Goal: Book appointment/travel/reservation

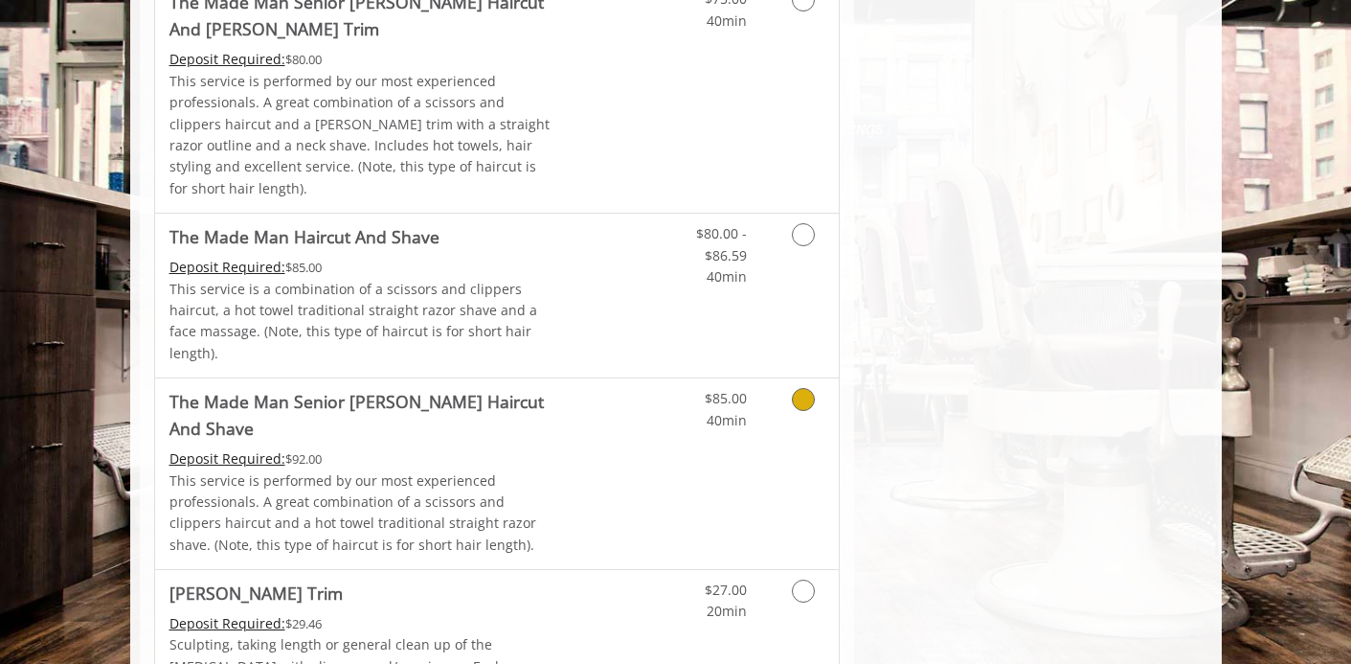
scroll to position [1700, 0]
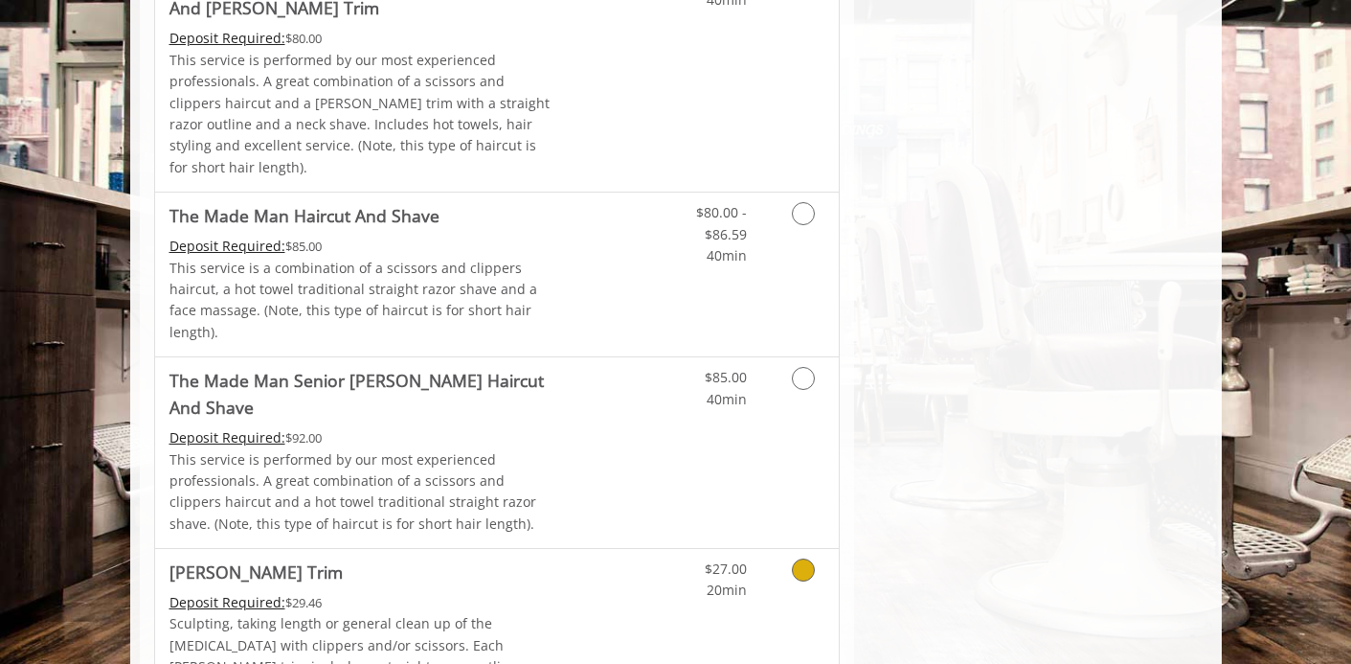
click at [803, 558] on icon "Grooming services" at bounding box center [803, 569] width 23 height 23
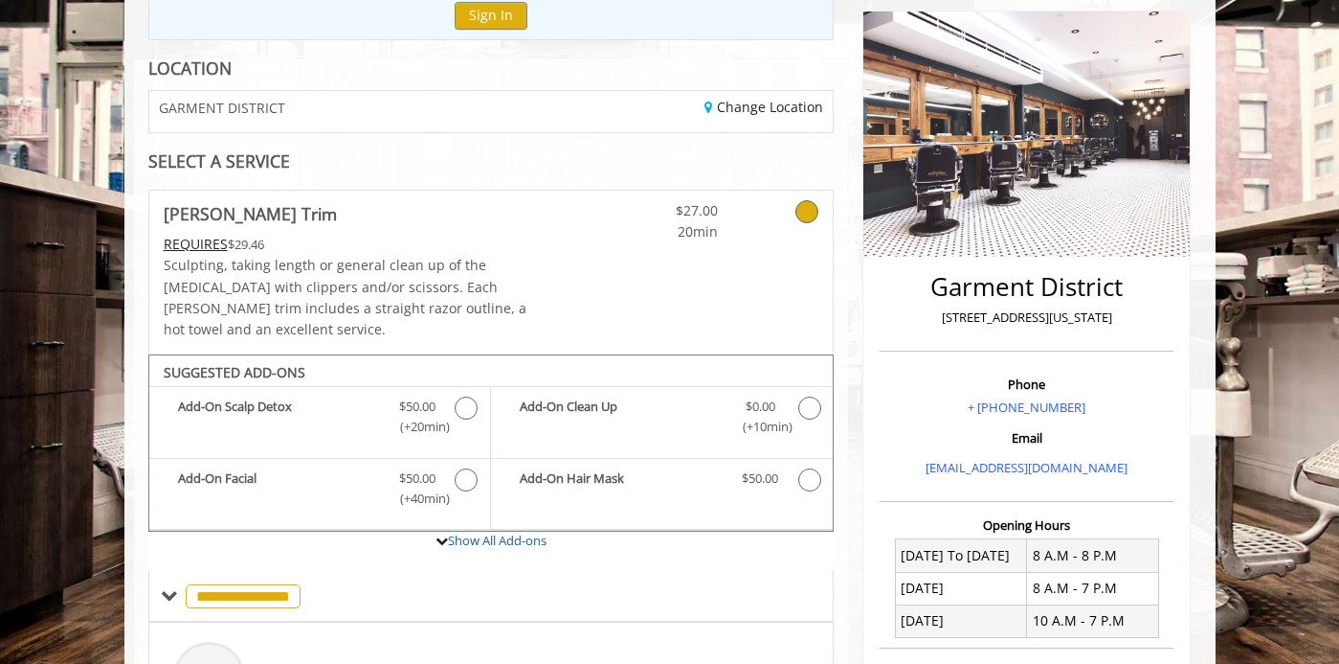
scroll to position [216, 0]
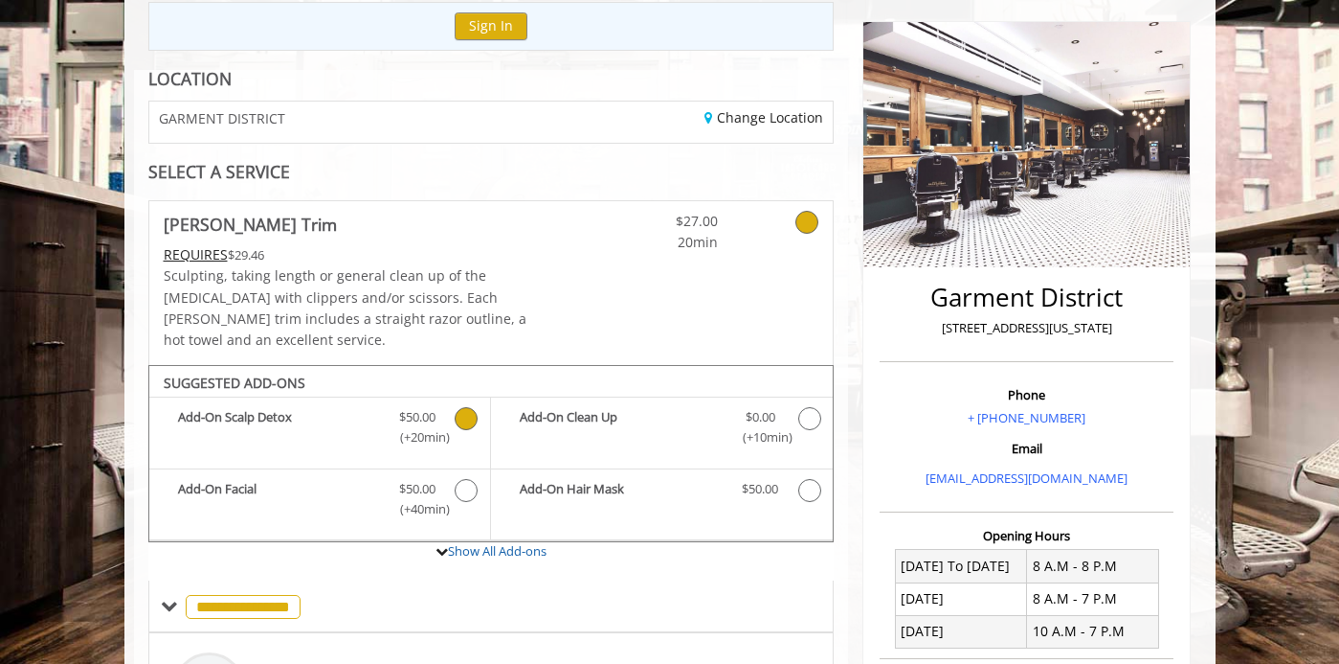
click at [459, 407] on icon "Beard Trim Add-onS" at bounding box center [466, 418] width 23 height 23
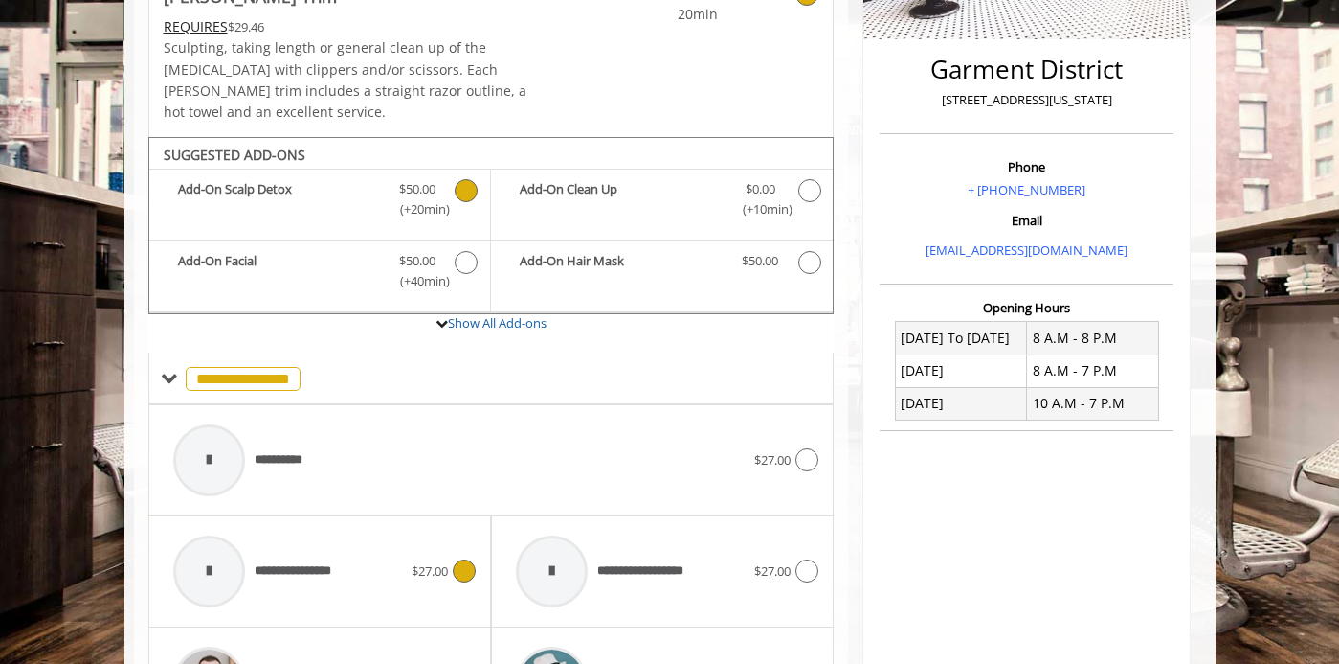
scroll to position [559, 0]
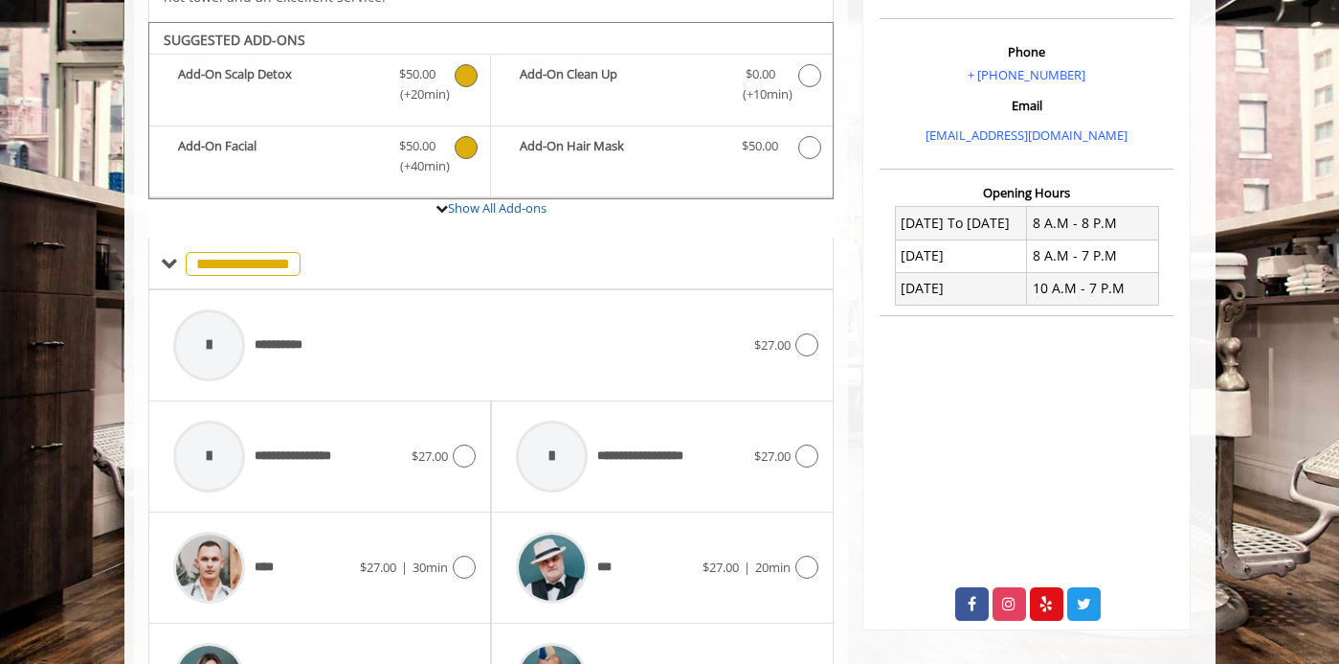
click at [467, 136] on icon "Beard Trim Add-onS" at bounding box center [466, 147] width 23 height 23
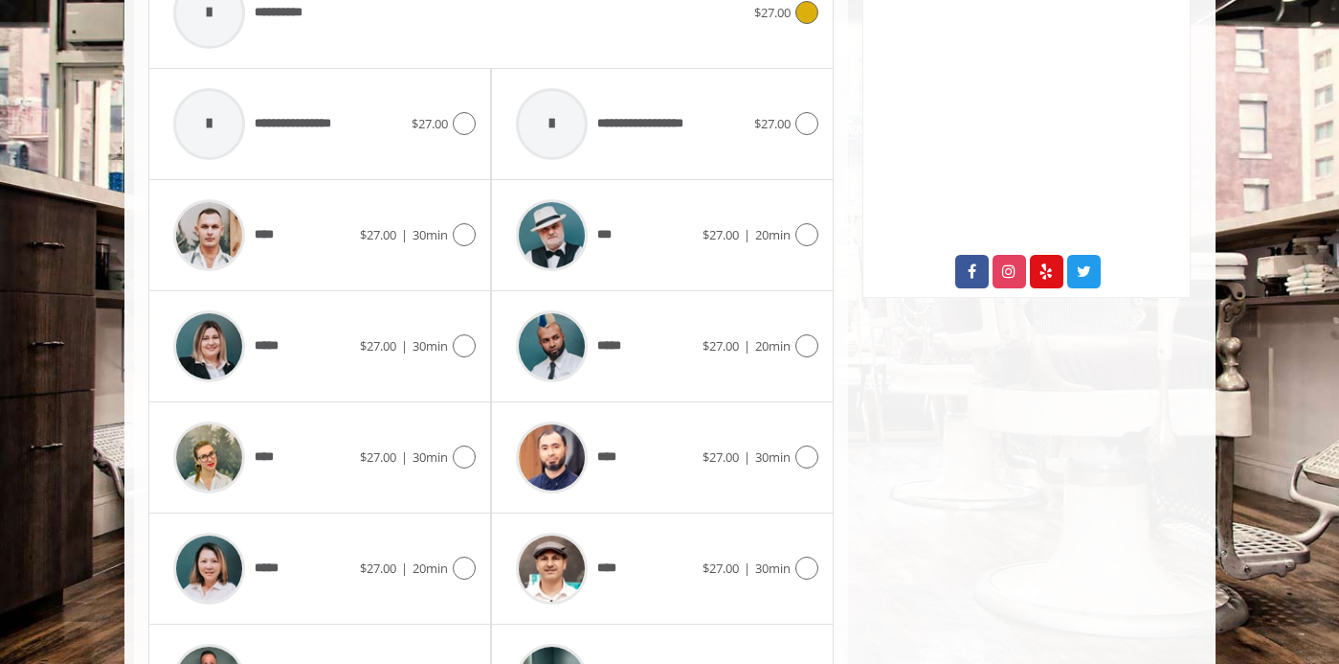
scroll to position [959, 0]
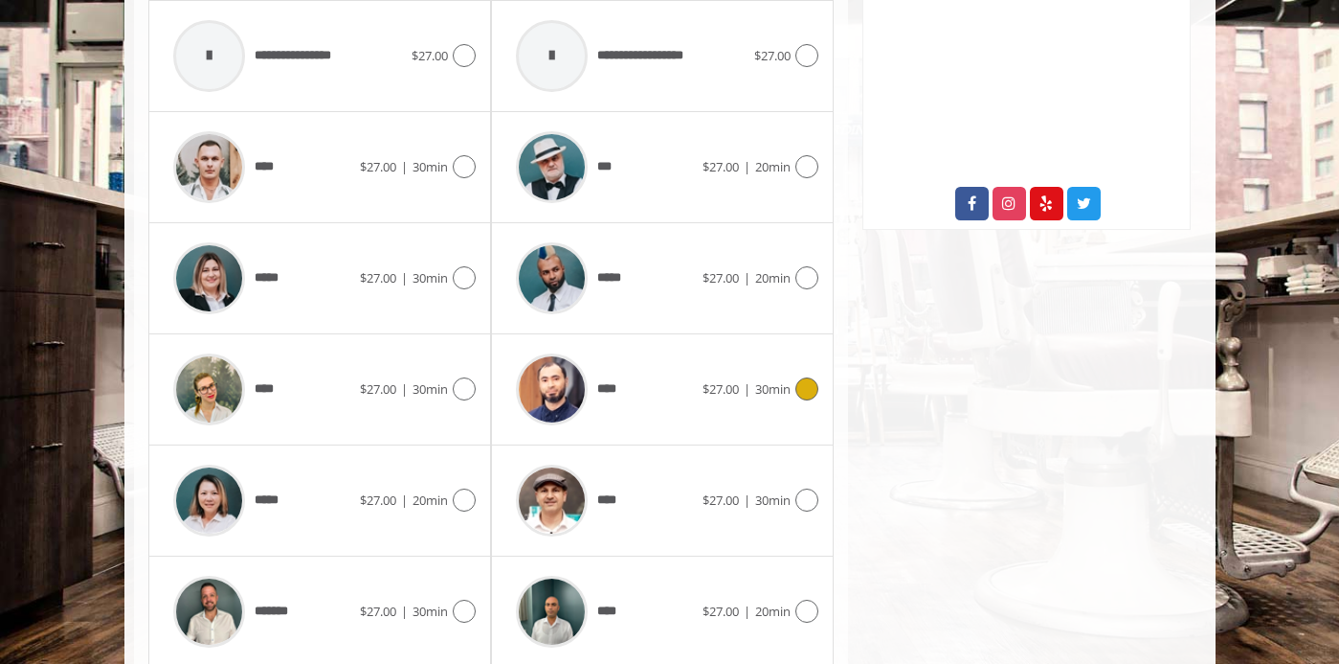
click at [803, 377] on icon at bounding box center [807, 388] width 23 height 23
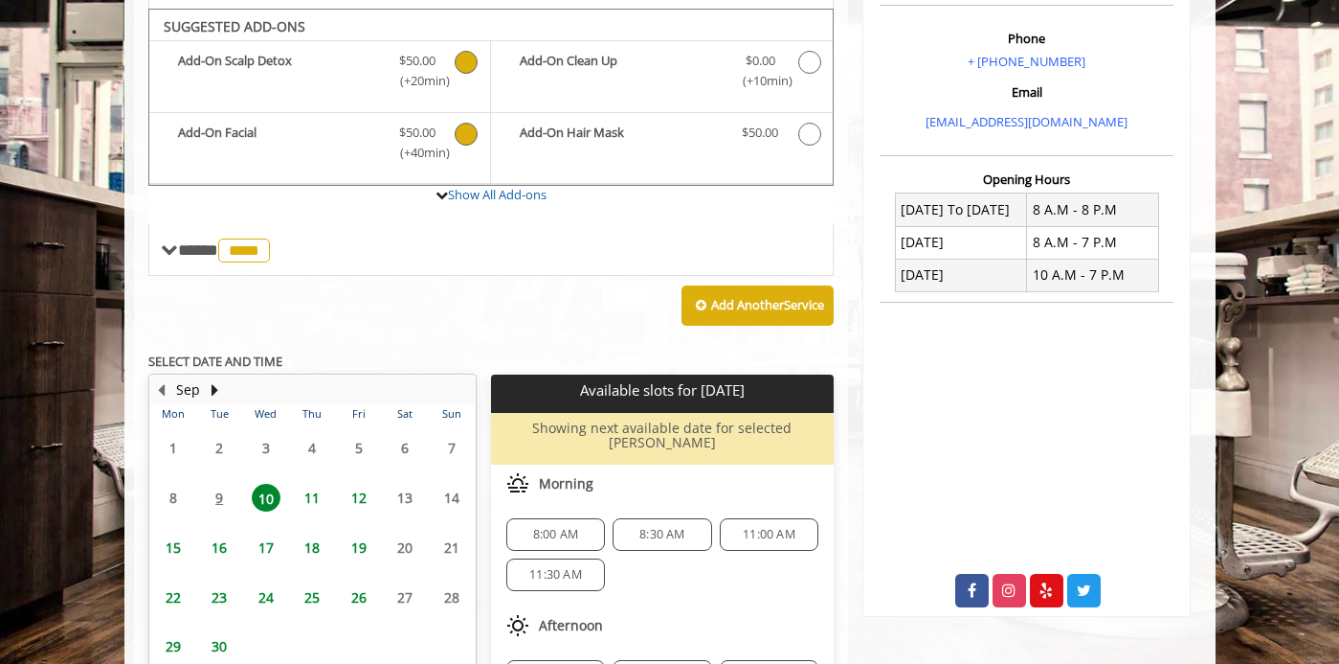
scroll to position [560, 0]
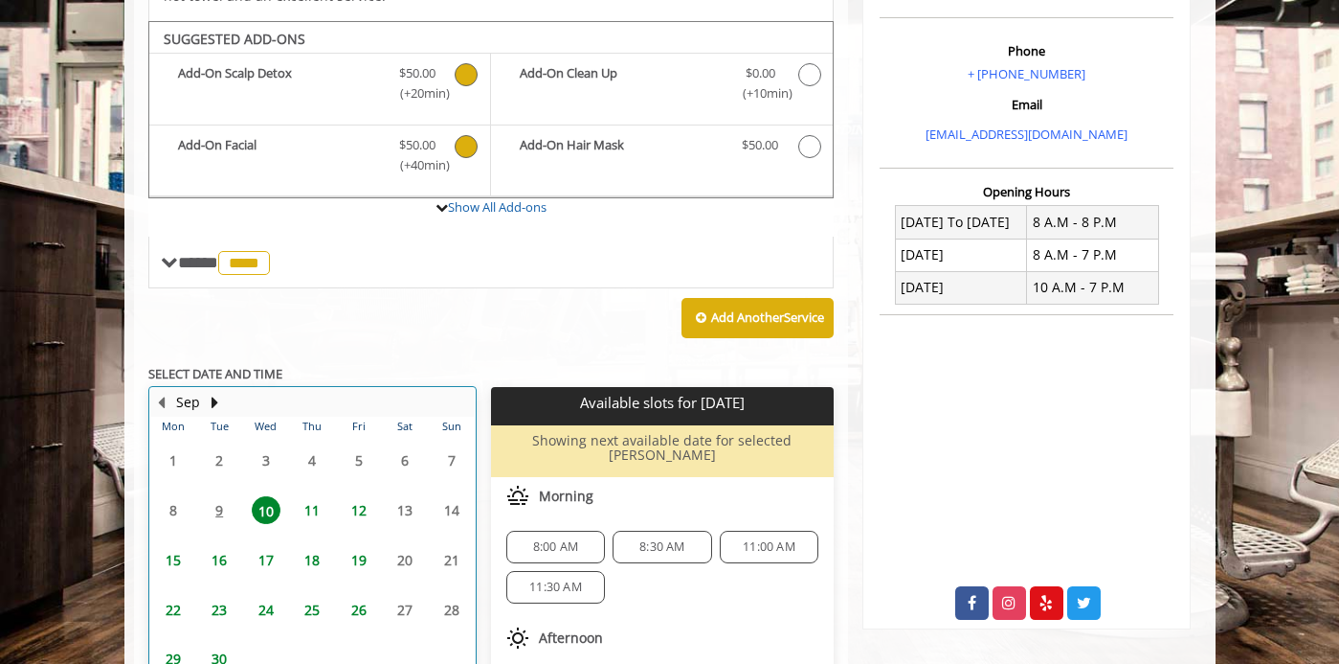
click at [219, 484] on table "Mon Tue Wed Thu Fri Sat Sun 1 2 3 4 5 6 7 8 9 10 11 12 13 14 15 16 17 18 19 20 …" at bounding box center [312, 591] width 325 height 350
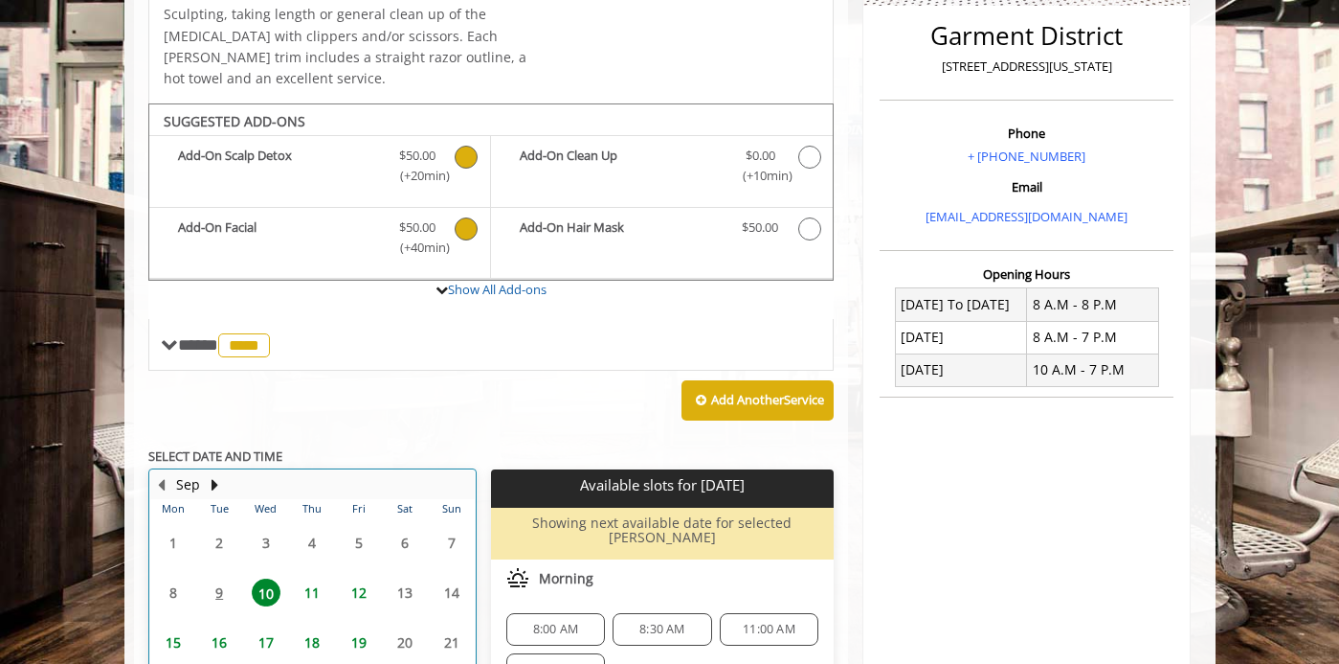
scroll to position [485, 0]
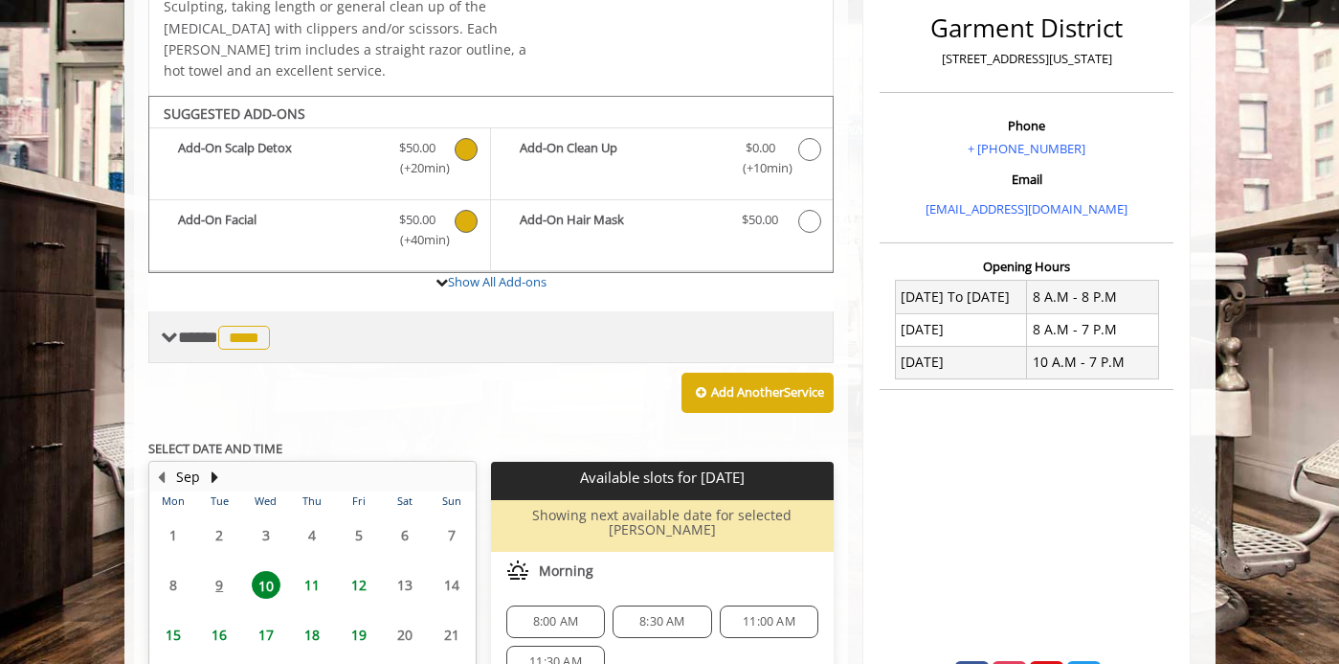
click at [169, 328] on span at bounding box center [169, 336] width 17 height 17
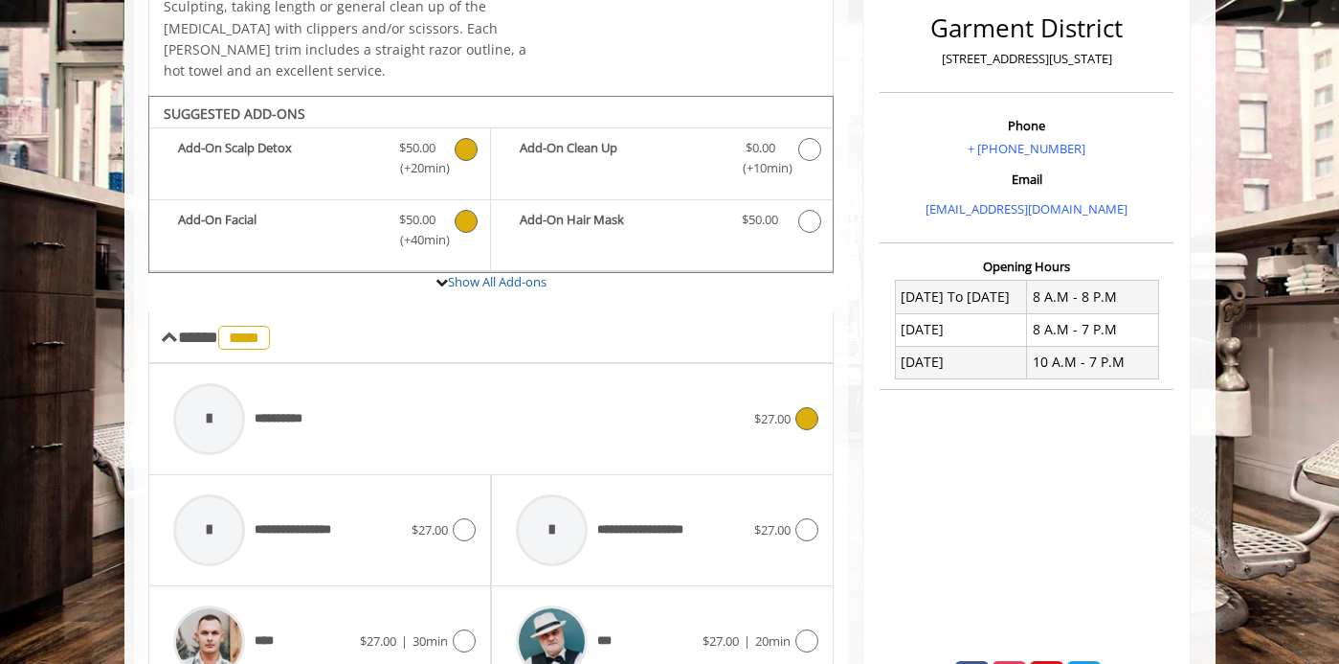
click at [795, 407] on div at bounding box center [805, 418] width 28 height 23
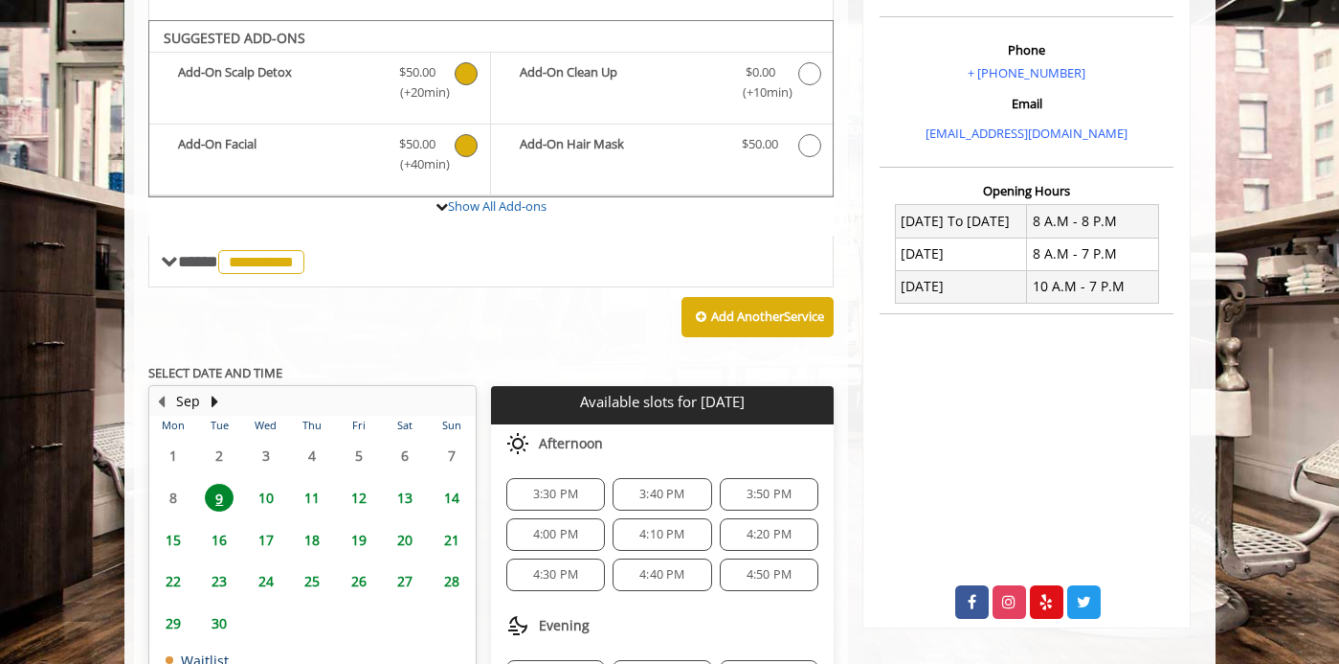
scroll to position [558, 0]
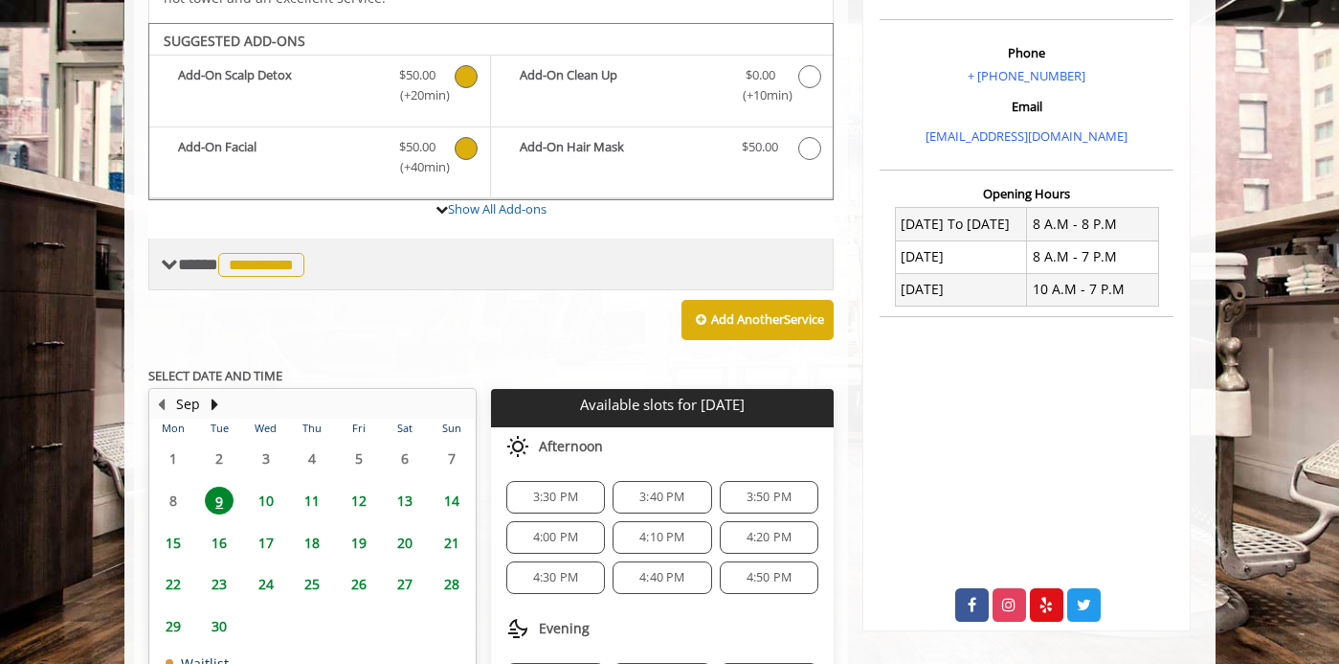
click at [297, 253] on span "**********" at bounding box center [261, 265] width 86 height 24
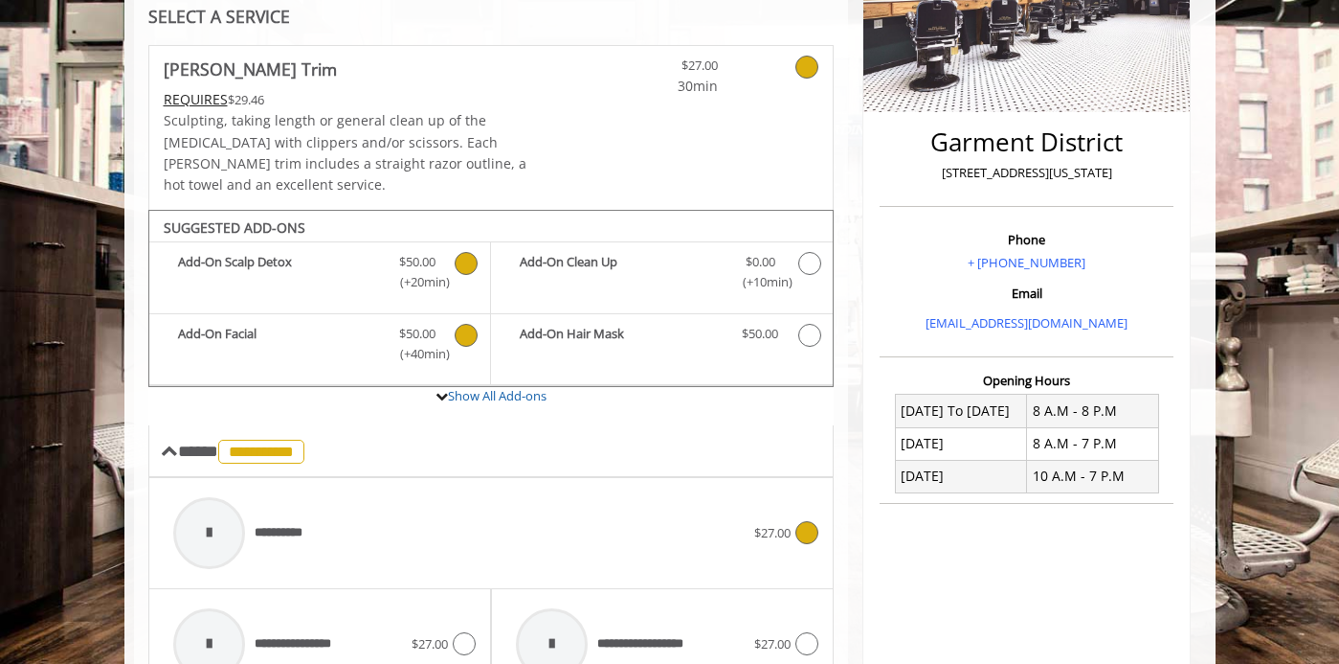
scroll to position [371, 0]
click at [468, 325] on icon "Beard Trim Add-onS" at bounding box center [466, 336] width 23 height 23
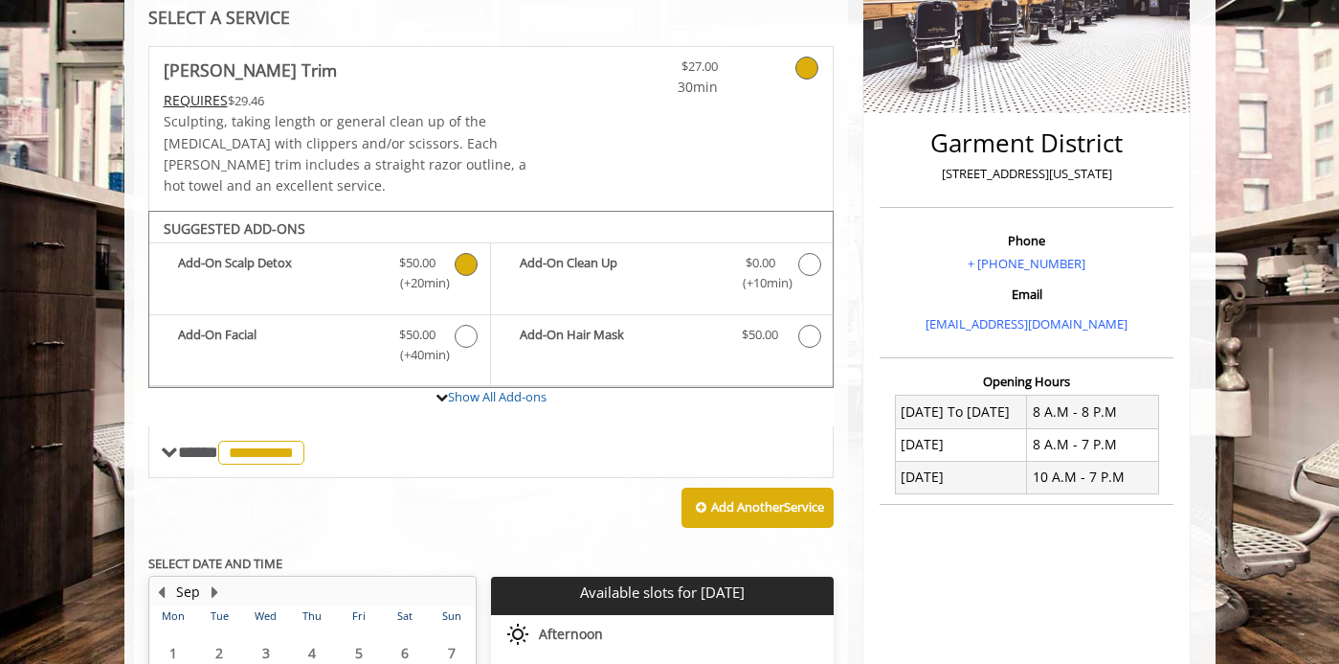
click at [465, 253] on icon "Beard Trim Add-onS" at bounding box center [466, 264] width 23 height 23
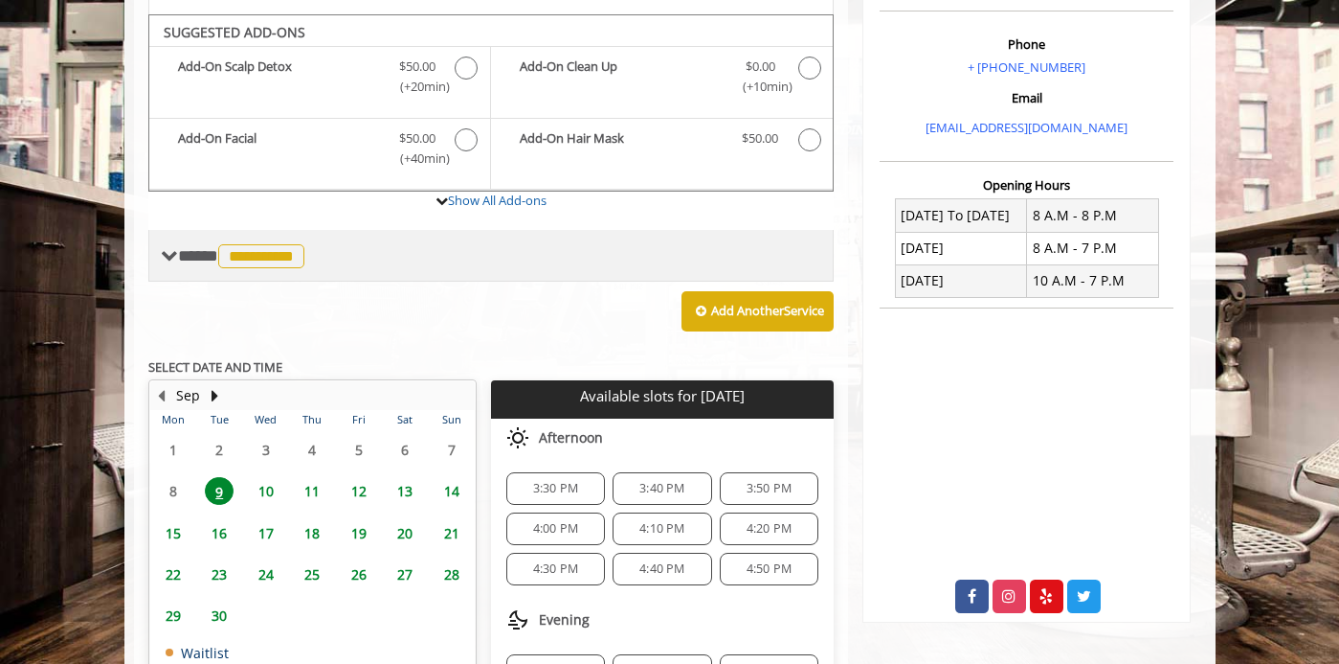
scroll to position [560, 0]
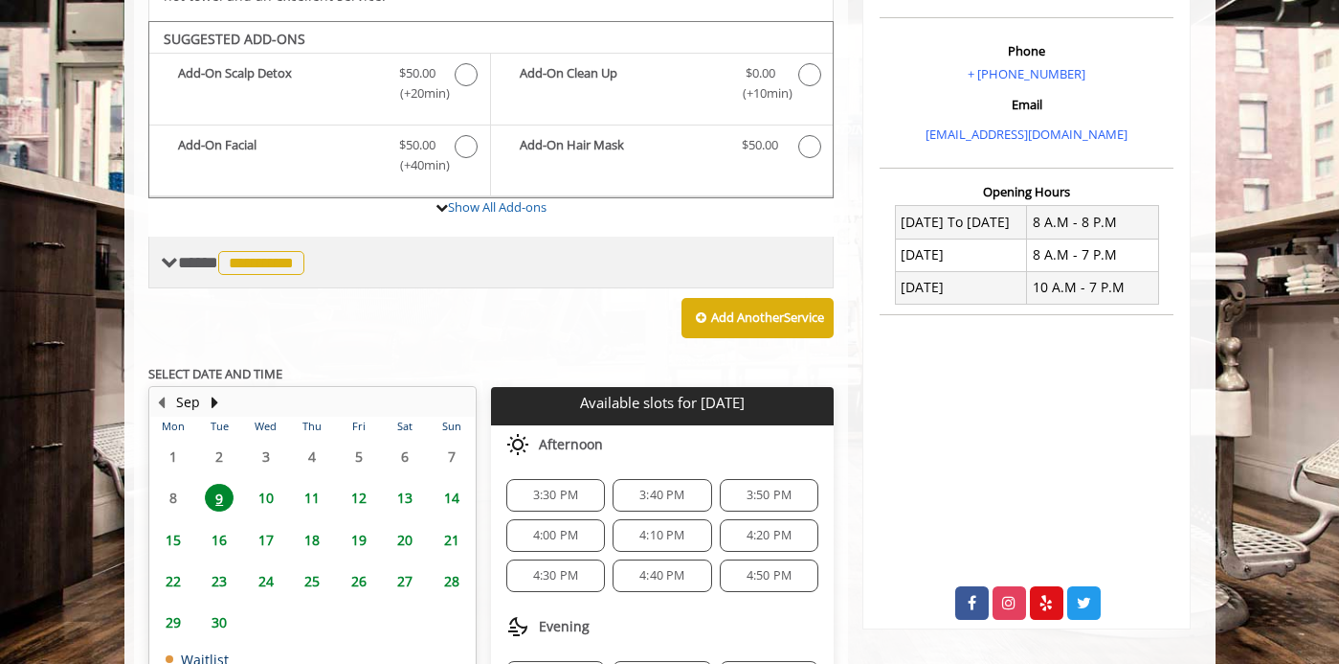
click at [289, 236] on div "**********" at bounding box center [491, 262] width 686 height 52
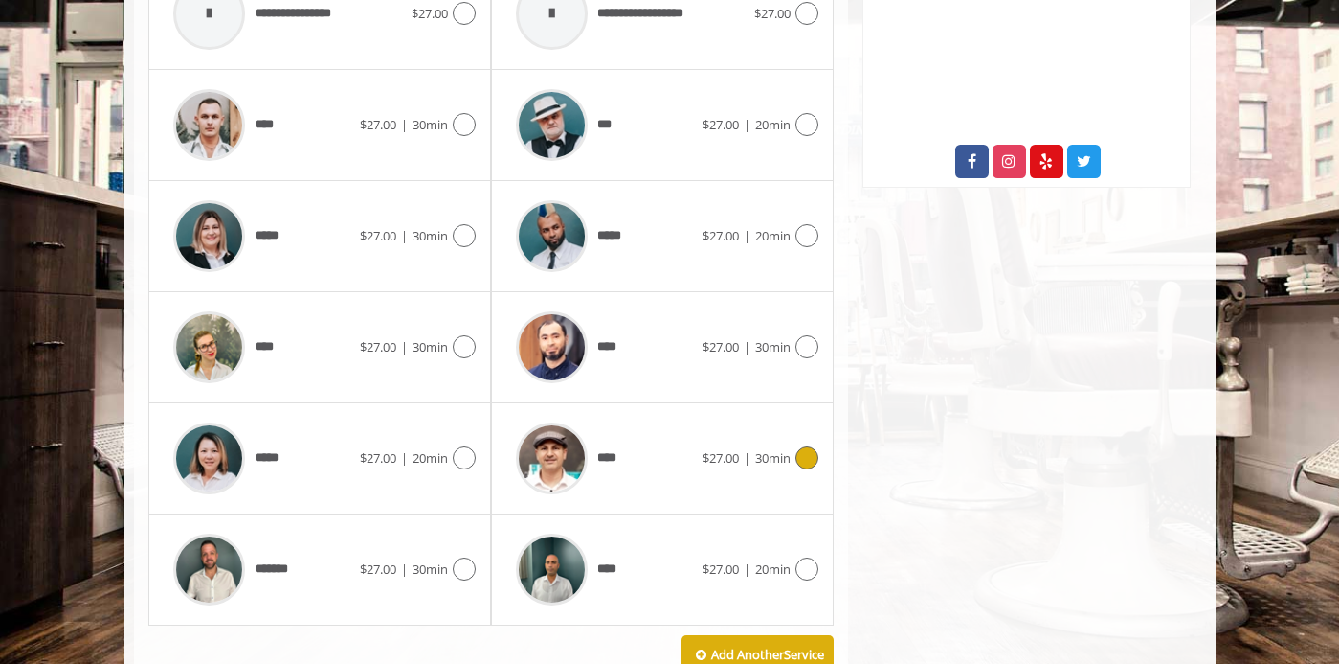
scroll to position [999, 0]
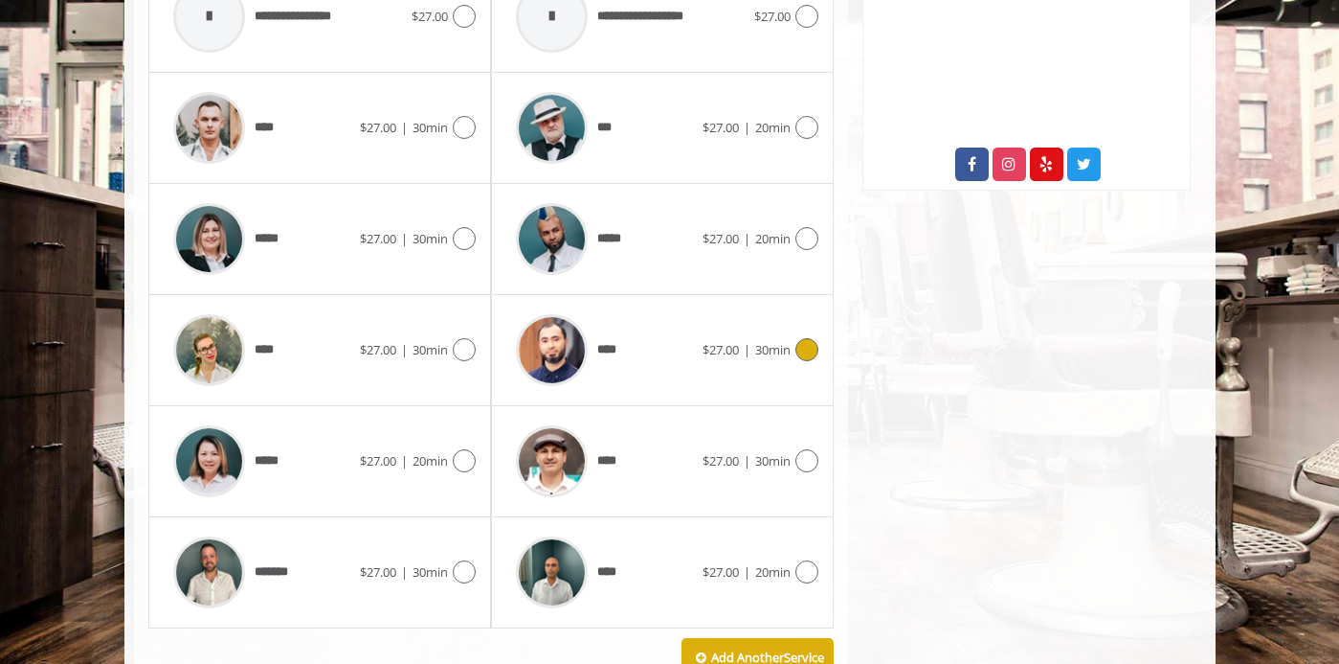
click at [806, 338] on icon at bounding box center [807, 349] width 23 height 23
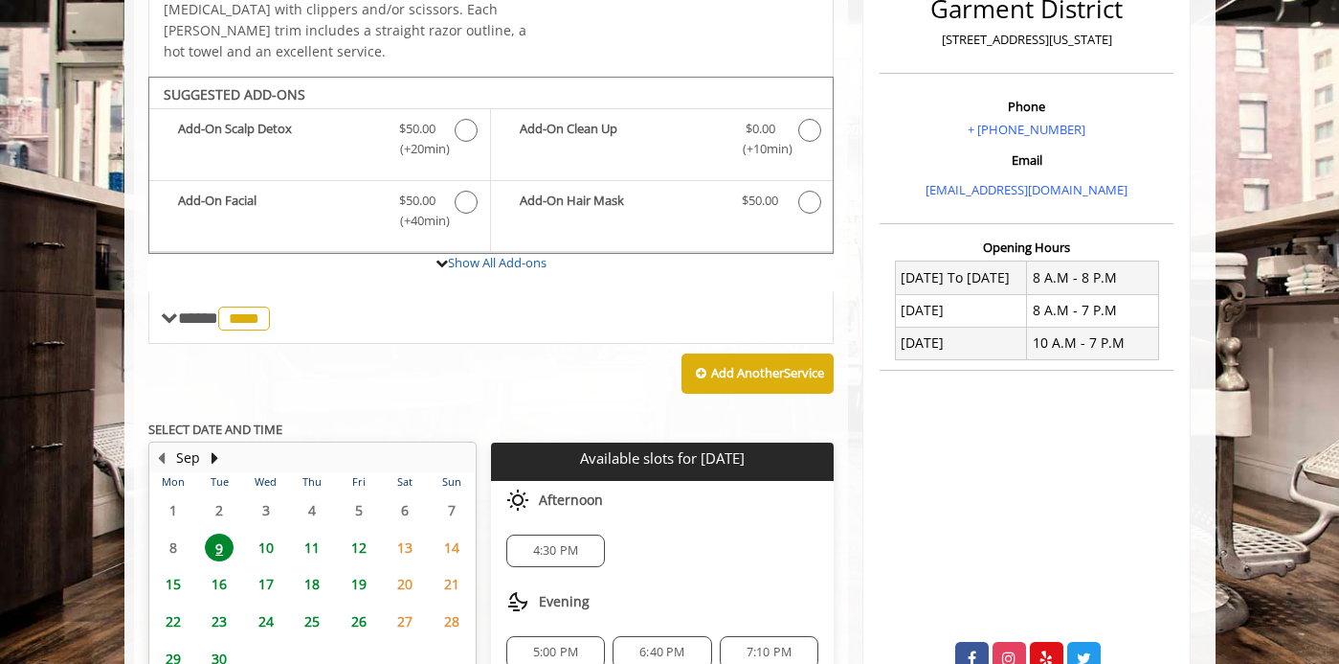
scroll to position [485, 0]
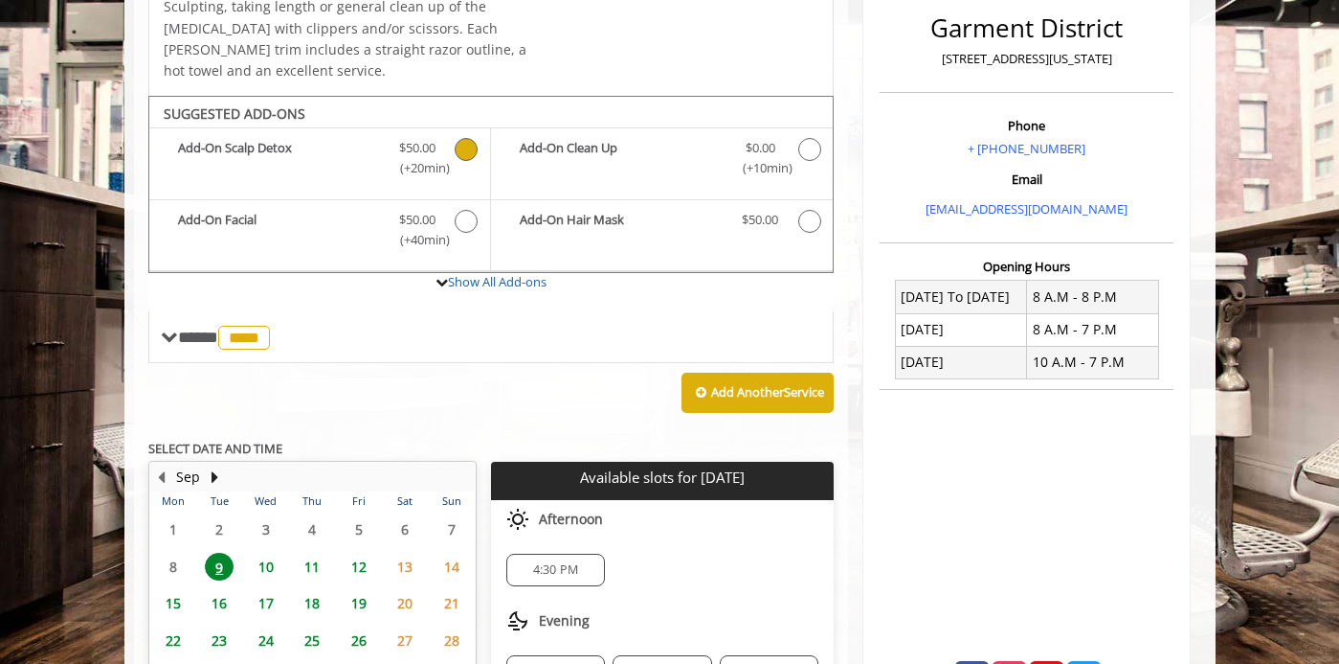
click at [467, 138] on icon "Beard Trim Add-onS" at bounding box center [466, 149] width 23 height 23
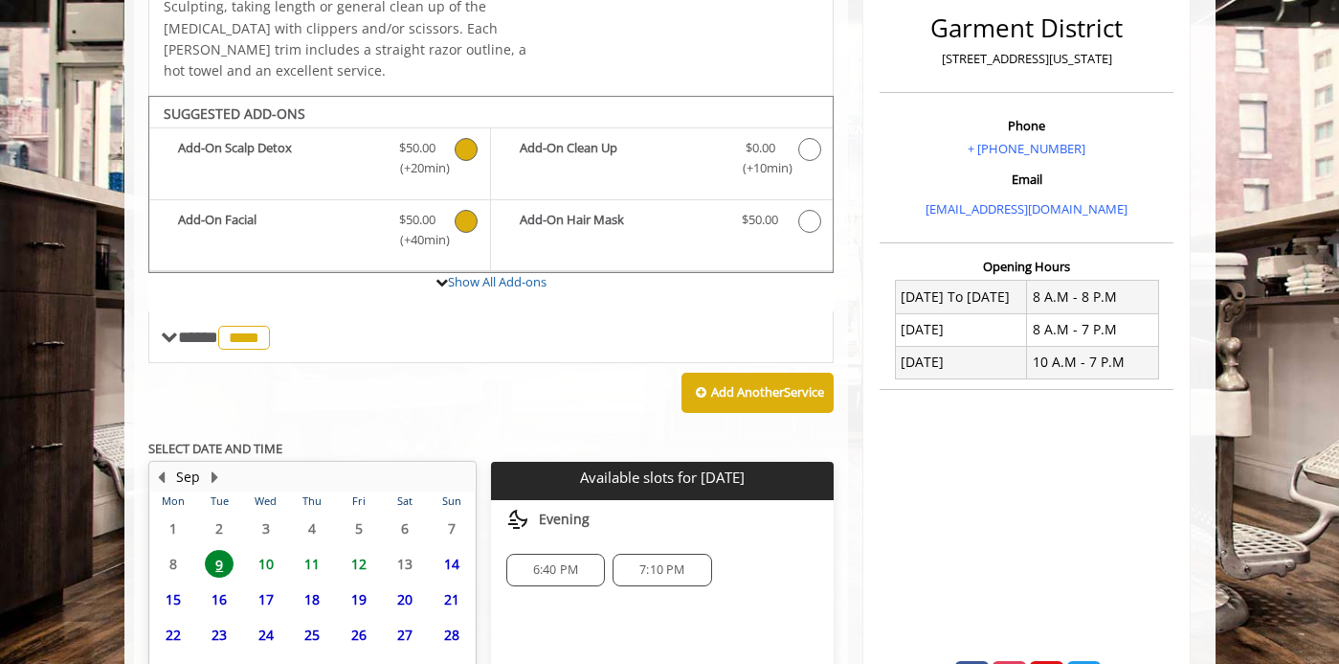
click at [463, 210] on icon "Beard Trim Add-onS" at bounding box center [466, 221] width 23 height 23
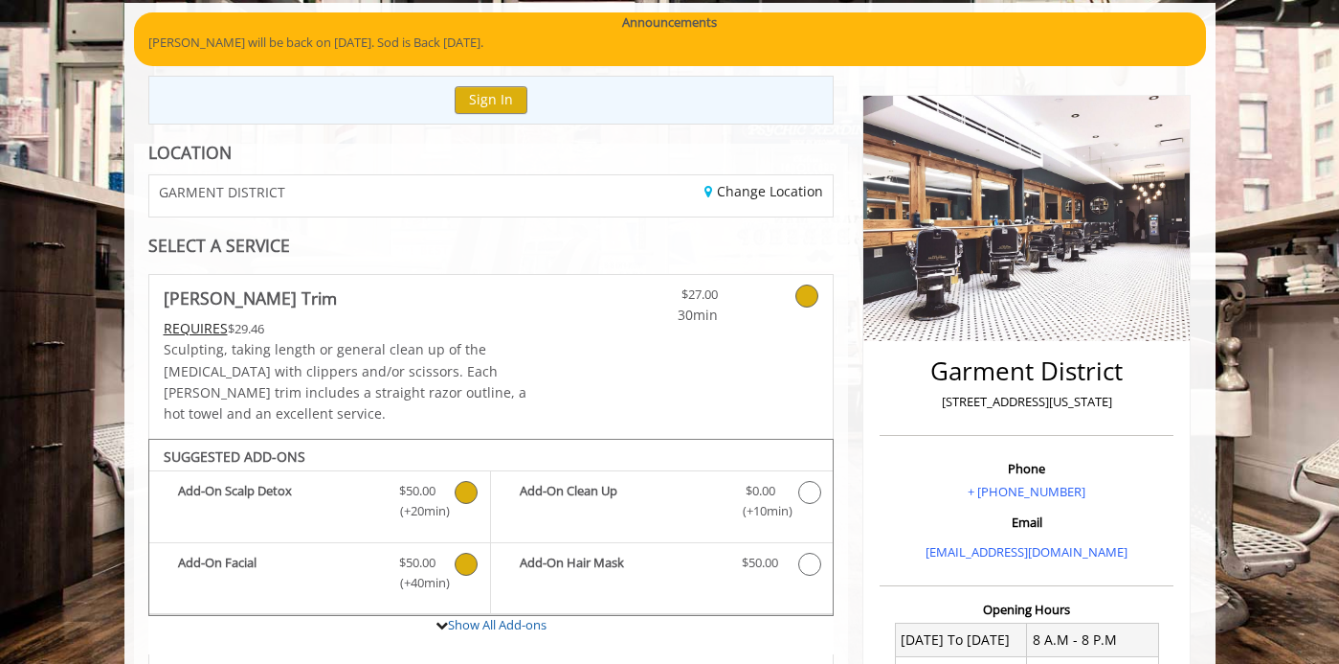
scroll to position [0, 0]
